Goal: Task Accomplishment & Management: Use online tool/utility

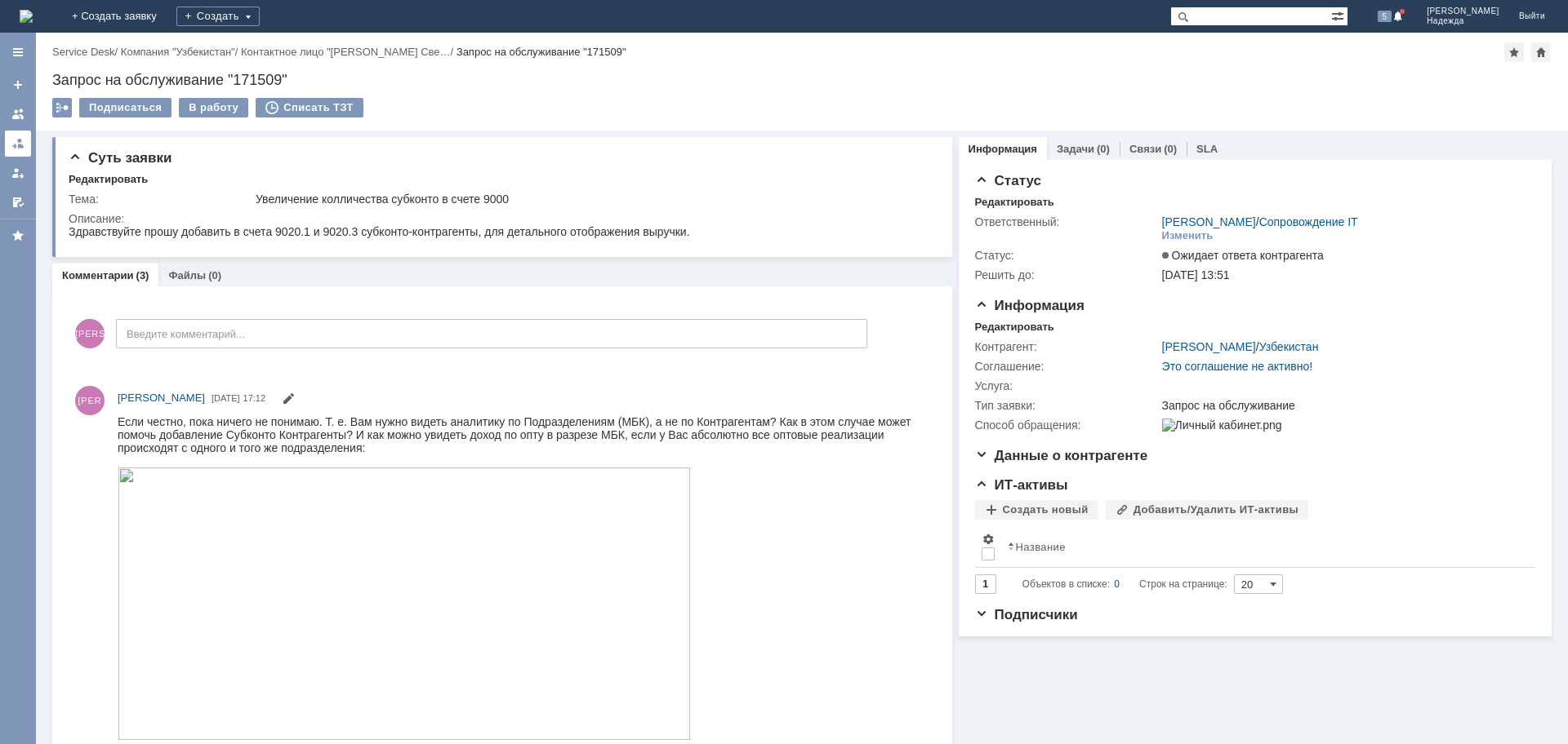
click at [21, 145] on div at bounding box center [18, 143] width 13 height 13
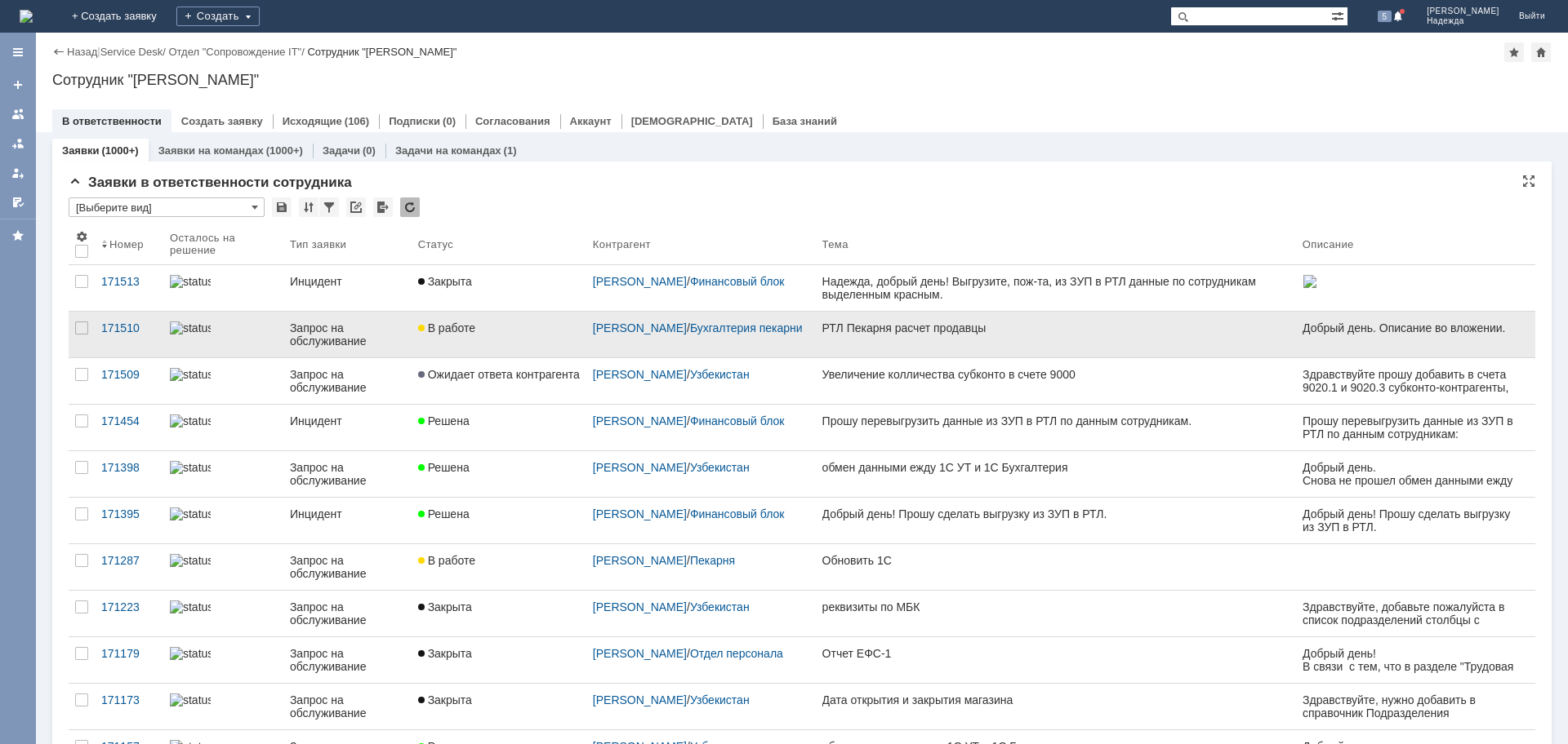
click at [918, 323] on div "РТЛ Пекарня расчет продавцы" at bounding box center [1056, 328] width 467 height 13
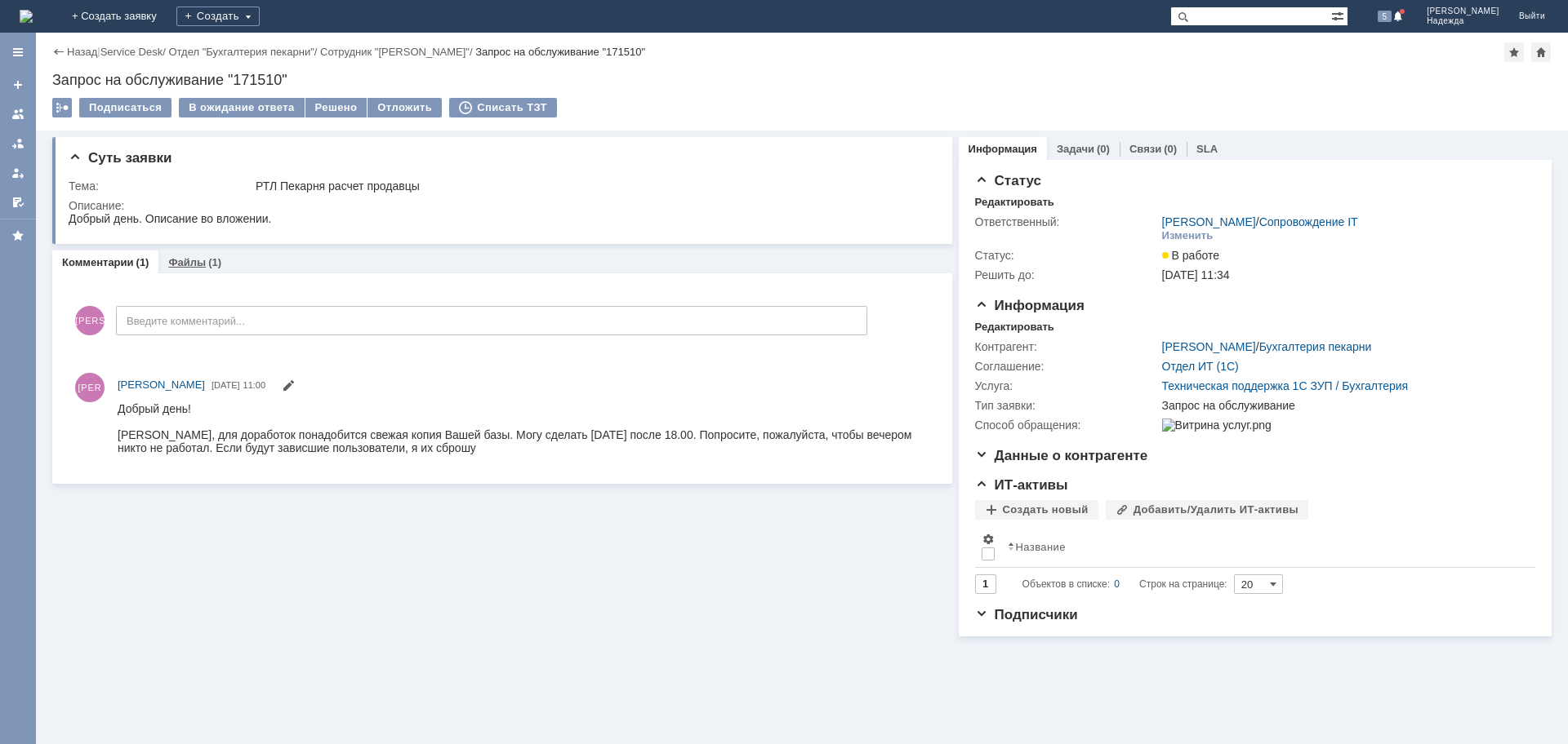
click at [201, 258] on link "Файлы" at bounding box center [186, 262] width 37 height 13
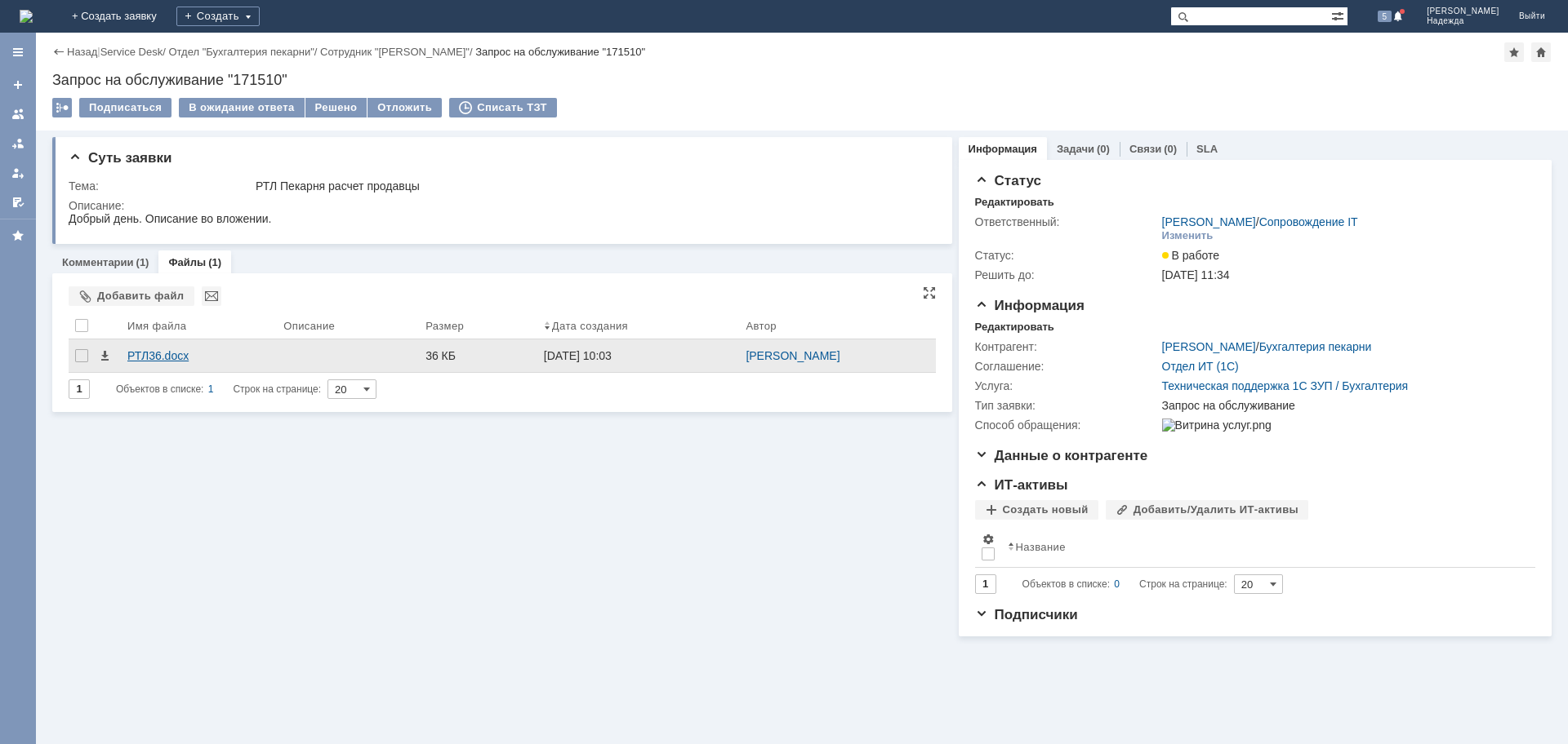
click at [135, 356] on div "РТЛ36.docx" at bounding box center [199, 355] width 142 height 13
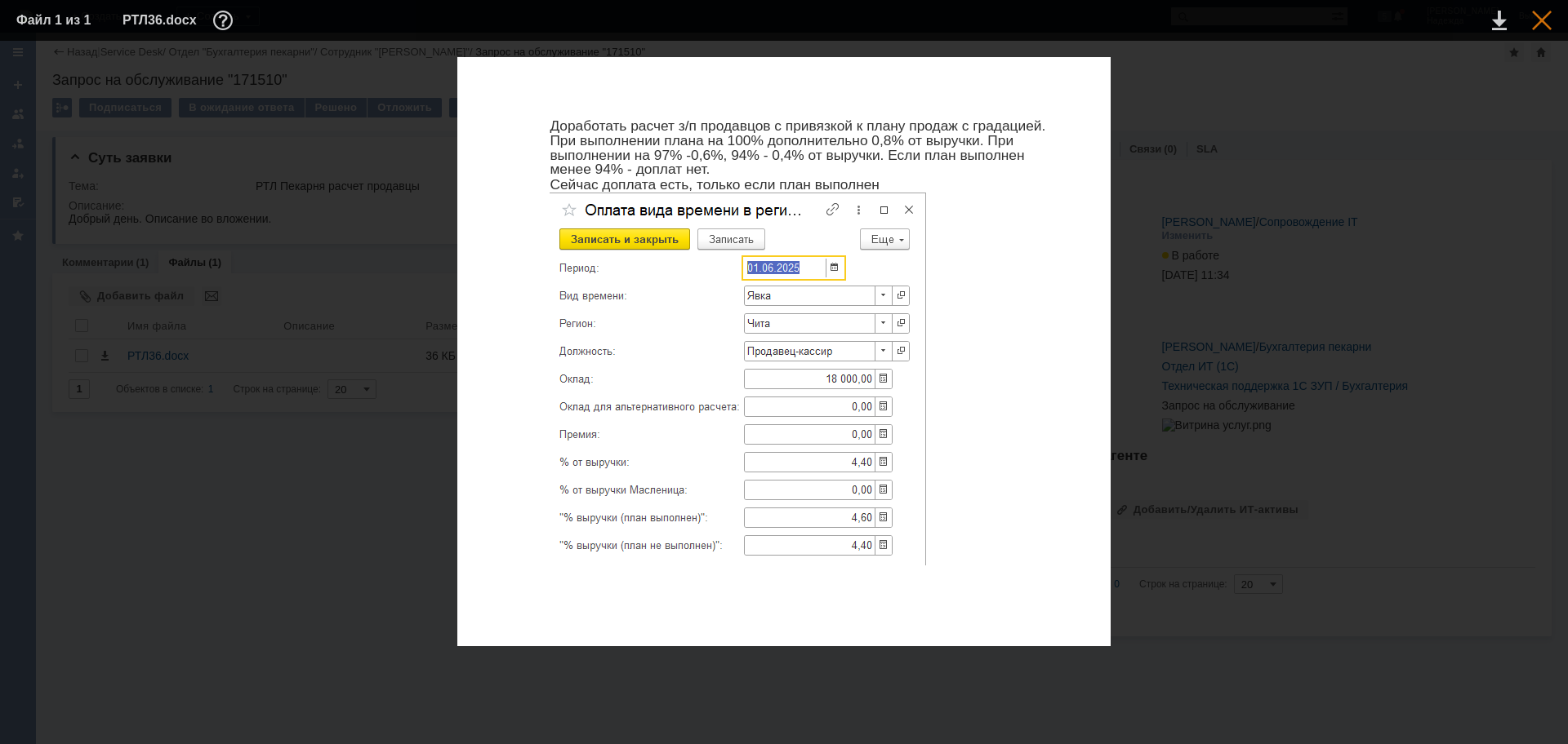
click at [1547, 25] on div at bounding box center [1542, 20] width 20 height 20
